Goal: Task Accomplishment & Management: Complete application form

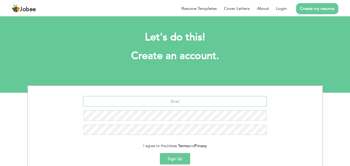
click at [203, 97] on input "text" at bounding box center [174, 101] width 183 height 10
click at [190, 96] on section "I agree to the Jobee Terms and Privacy Sign Up Already a member? Login here" at bounding box center [175, 134] width 287 height 97
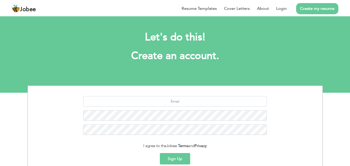
click at [190, 96] on section "I agree to the Jobee Terms and Privacy Sign Up Already a member? Login here" at bounding box center [175, 134] width 287 height 97
click at [194, 97] on input "text" at bounding box center [174, 101] width 183 height 10
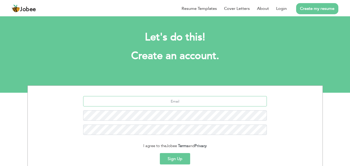
click at [192, 97] on input "text" at bounding box center [174, 101] width 183 height 10
click at [189, 98] on input "text" at bounding box center [174, 101] width 183 height 10
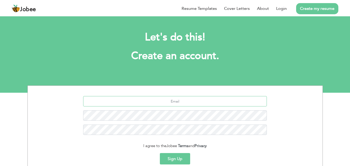
click at [189, 98] on input "text" at bounding box center [174, 101] width 183 height 10
drag, startPoint x: 189, startPoint y: 98, endPoint x: 268, endPoint y: 22, distance: 109.4
click at [268, 22] on section "Let's do this! Create an account. I agree to the Jobee Terms and Privacy Sign U…" at bounding box center [175, 54] width 350 height 78
click at [175, 160] on button "Sign Up" at bounding box center [175, 158] width 30 height 11
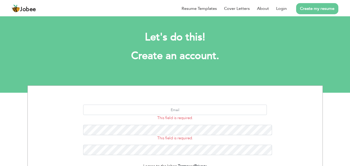
drag, startPoint x: 0, startPoint y: 0, endPoint x: 187, endPoint y: 149, distance: 238.5
click at [187, 149] on div "This field is required. This field is required. I agree to the Jobee Terms and …" at bounding box center [174, 160] width 295 height 150
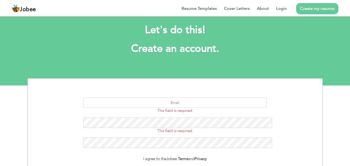
scroll to position [8, 0]
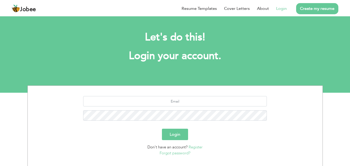
click at [318, 6] on link "Create my resume" at bounding box center [317, 8] width 42 height 11
